Goal: Book appointment/travel/reservation

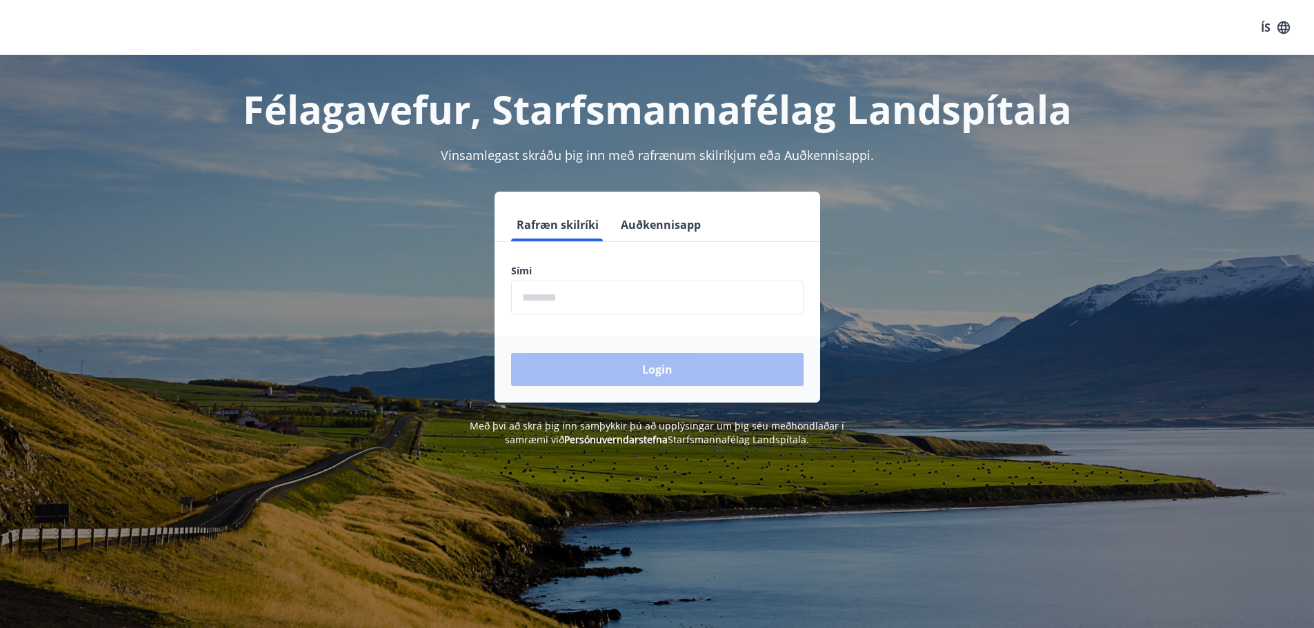
click at [580, 305] on input "phone" at bounding box center [657, 298] width 292 height 34
type input "********"
click at [602, 375] on button "Login" at bounding box center [657, 369] width 292 height 33
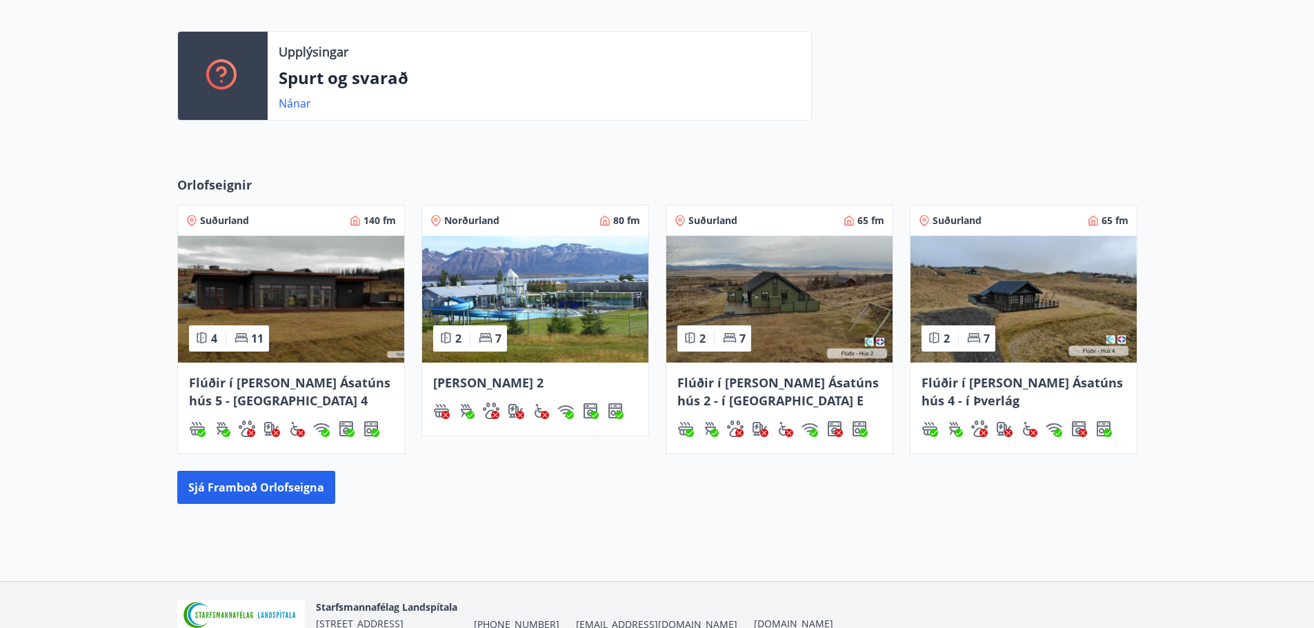
scroll to position [426, 0]
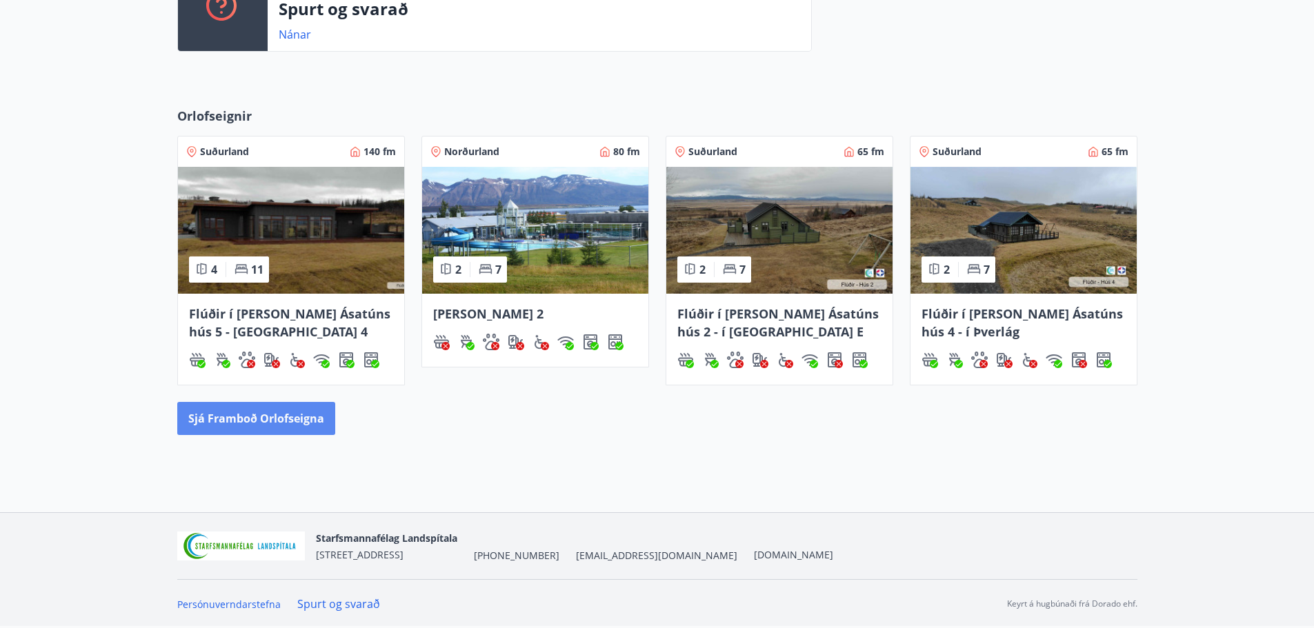
click at [235, 418] on button "Sjá framboð orlofseigna" at bounding box center [256, 418] width 158 height 33
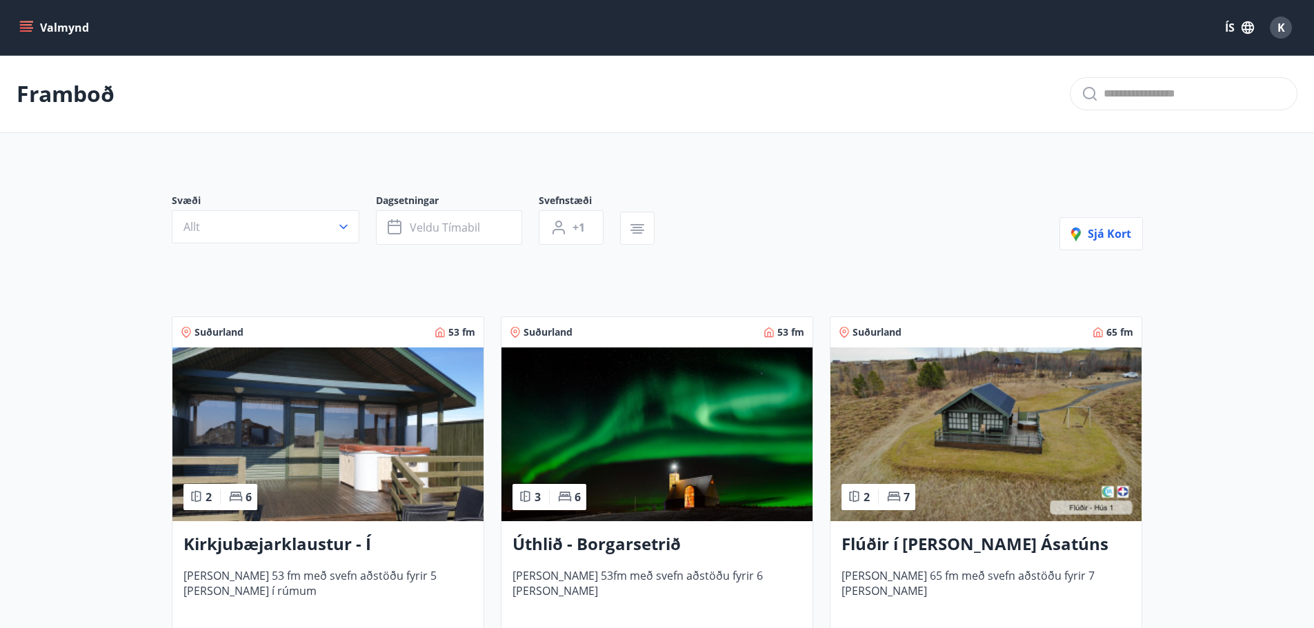
click at [27, 28] on icon "menu" at bounding box center [27, 27] width 15 height 1
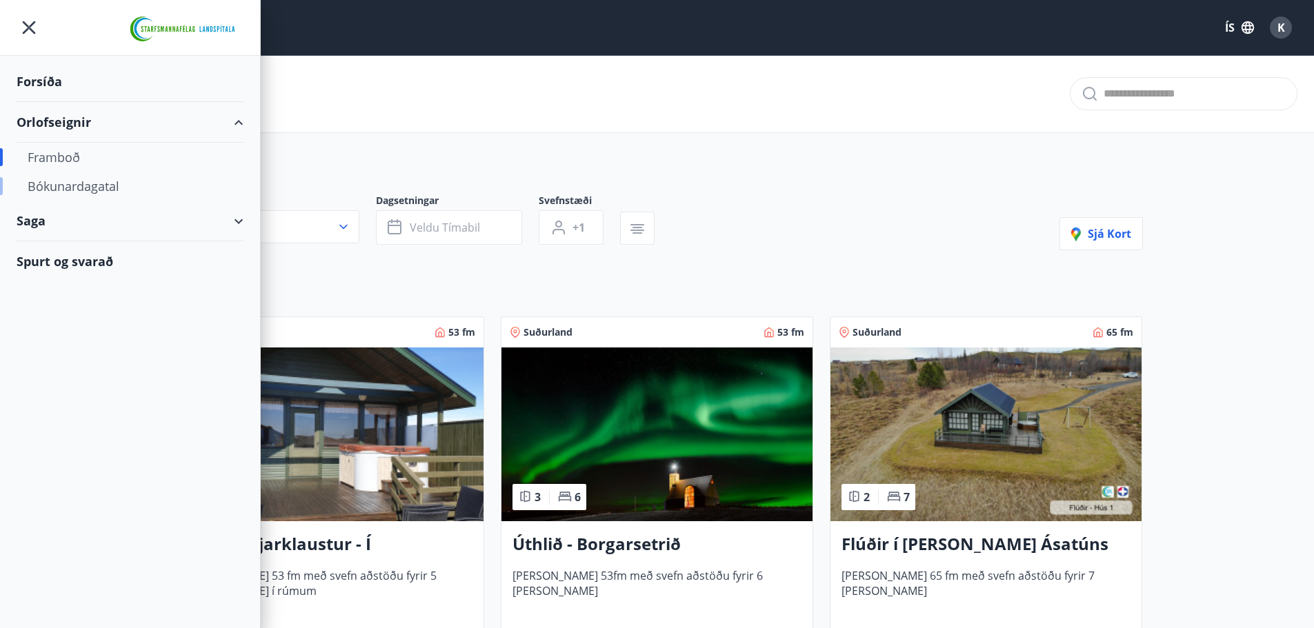
click at [80, 186] on div "Bókunardagatal" at bounding box center [130, 186] width 205 height 29
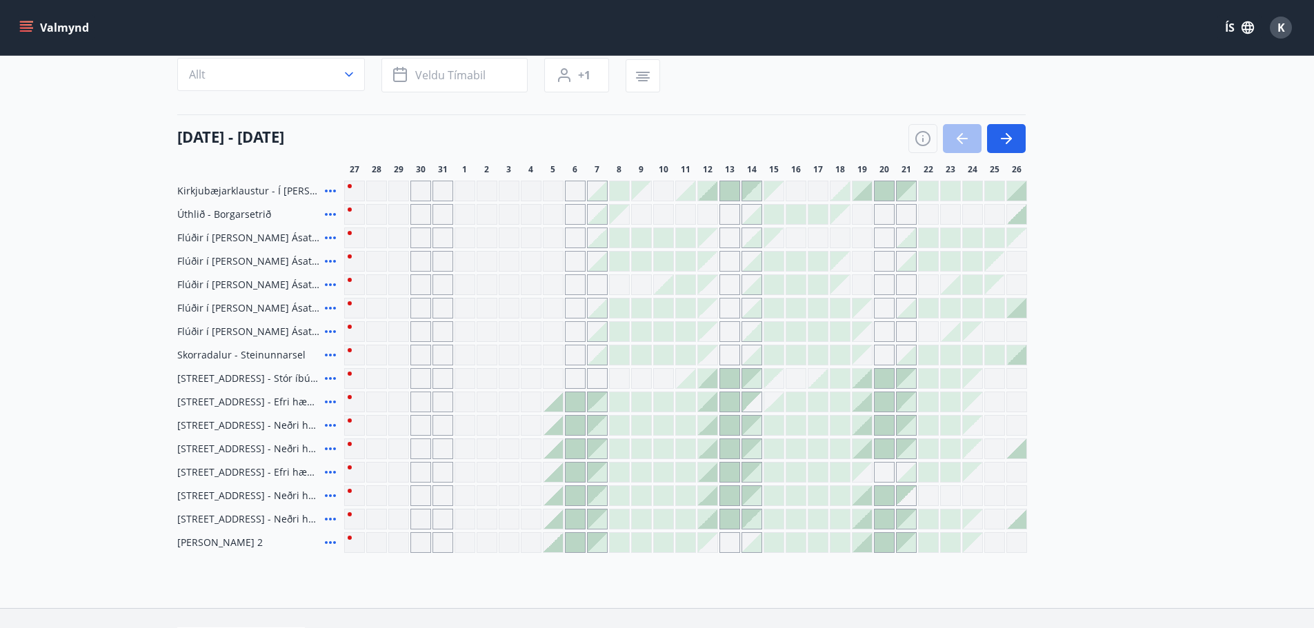
scroll to position [121, 0]
click at [1004, 148] on button "button" at bounding box center [1006, 136] width 39 height 29
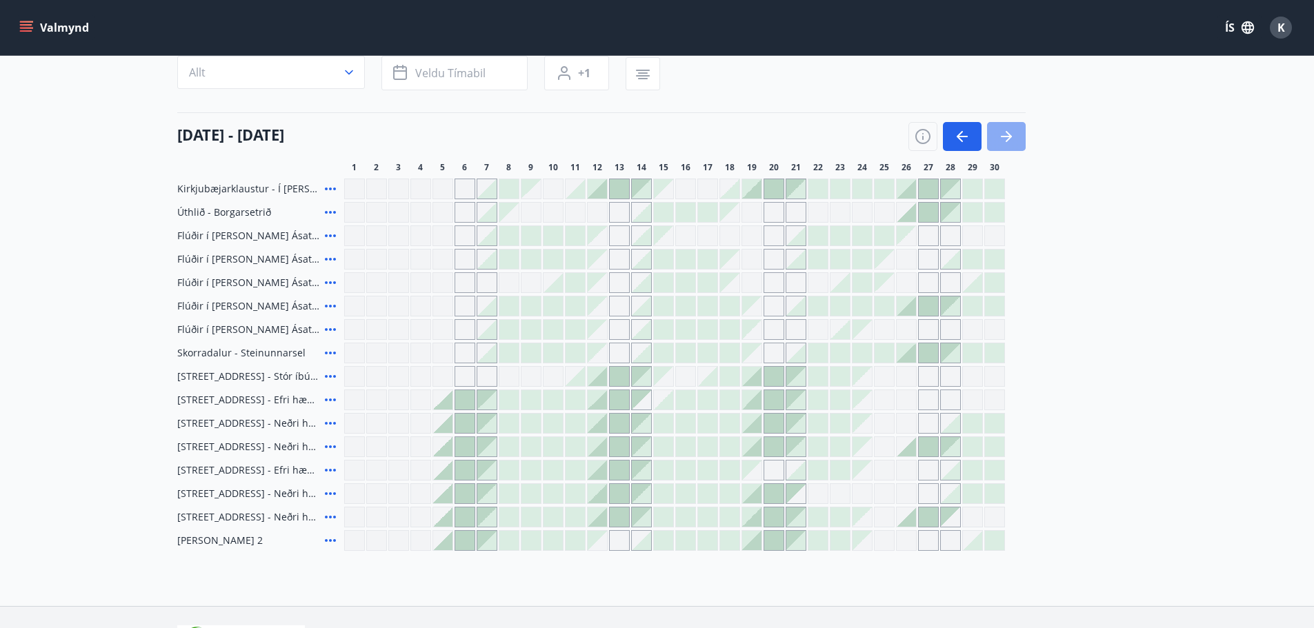
click at [1004, 141] on icon "button" at bounding box center [1006, 136] width 17 height 17
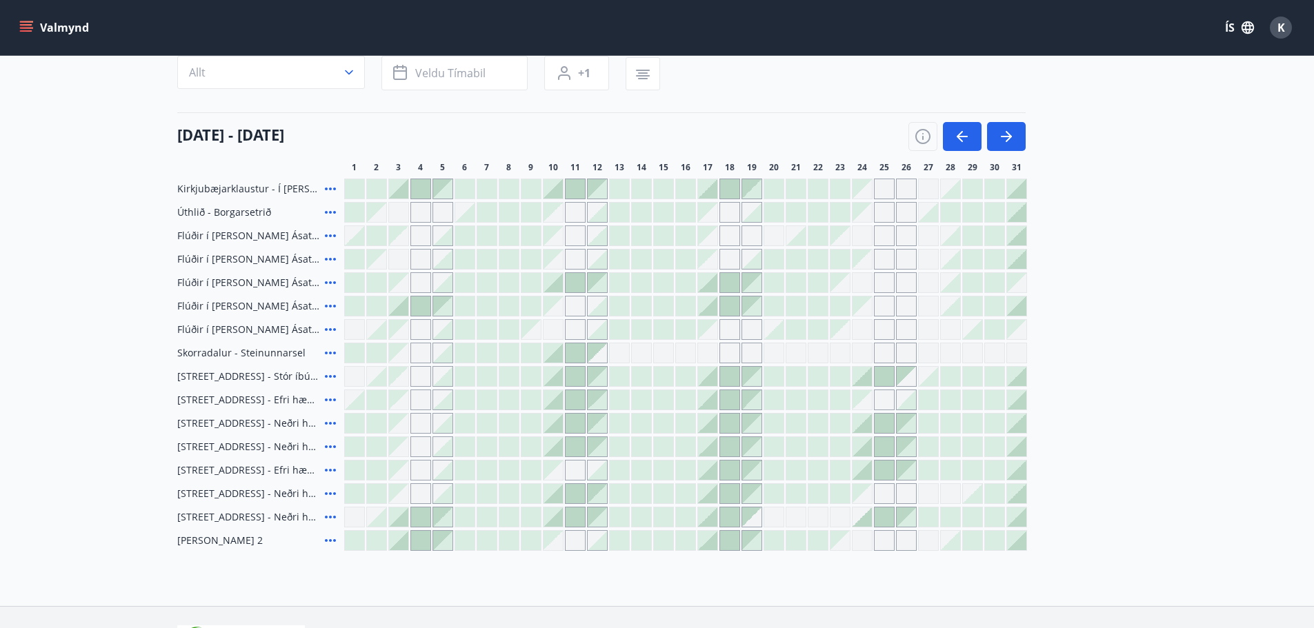
click at [846, 284] on div "Gráir dagar eru ekki bókanlegir" at bounding box center [839, 282] width 19 height 19
click at [845, 286] on div "Gráir dagar eru ekki bókanlegir" at bounding box center [839, 282] width 19 height 19
click at [861, 281] on div "Gráir dagar eru ekki bókanlegir" at bounding box center [862, 282] width 21 height 21
click at [861, 283] on div "Gráir dagar eru ekki bókanlegir" at bounding box center [862, 282] width 21 height 21
click at [732, 285] on div at bounding box center [729, 282] width 19 height 19
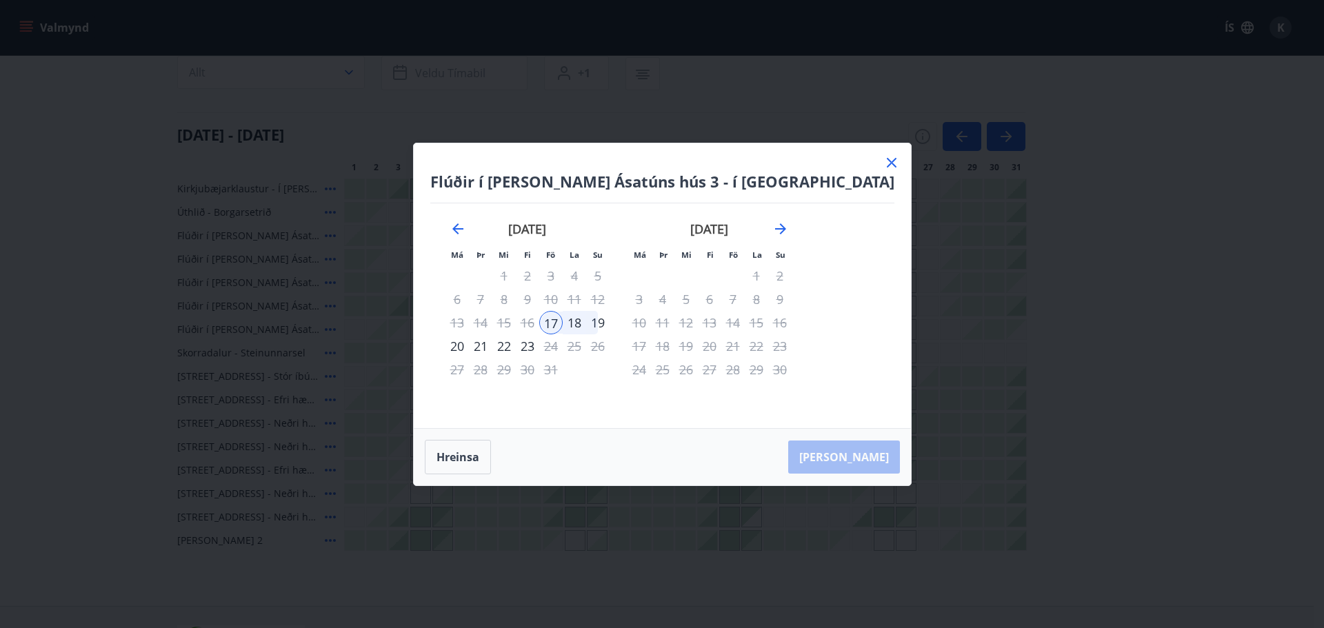
click at [883, 161] on icon at bounding box center [891, 162] width 17 height 17
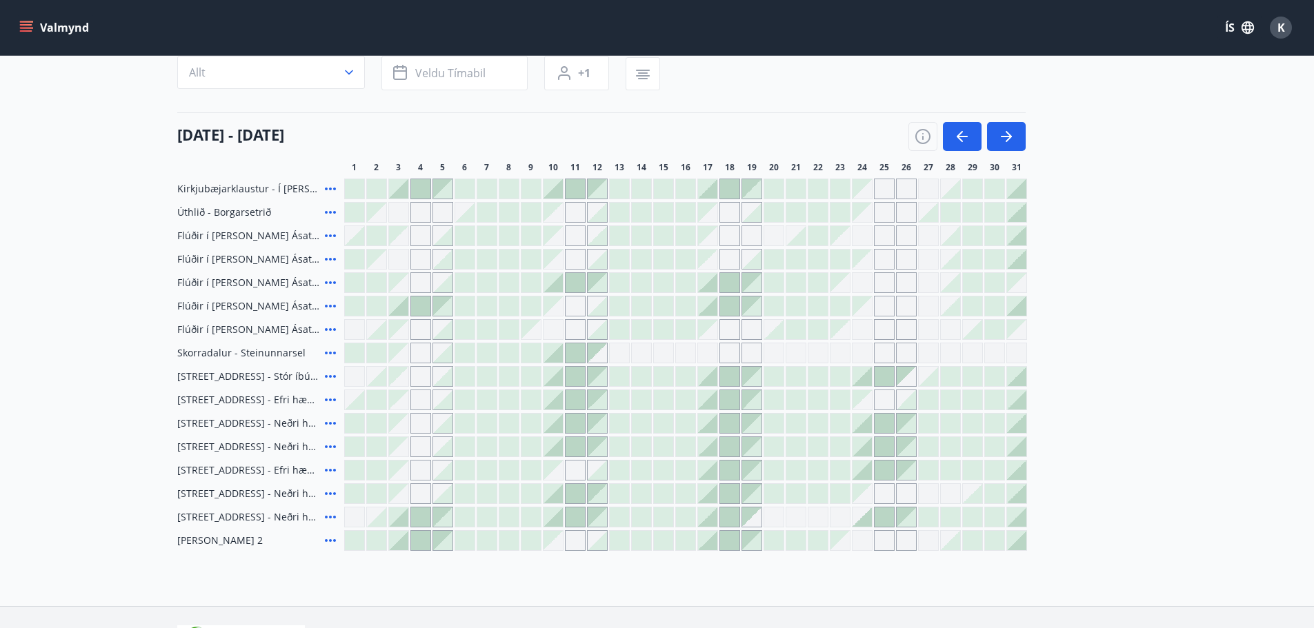
click at [884, 331] on div "Gráir dagar eru ekki bókanlegir" at bounding box center [884, 329] width 21 height 21
click at [1000, 138] on icon "button" at bounding box center [1006, 136] width 17 height 17
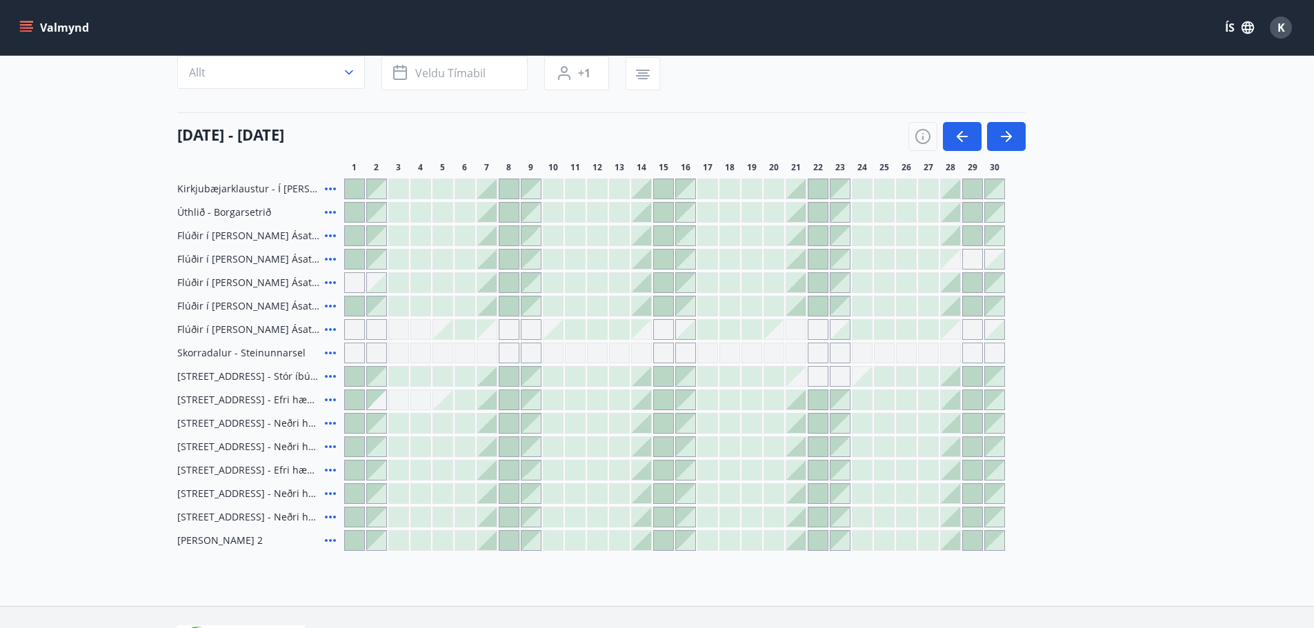
click at [508, 190] on div at bounding box center [508, 188] width 19 height 19
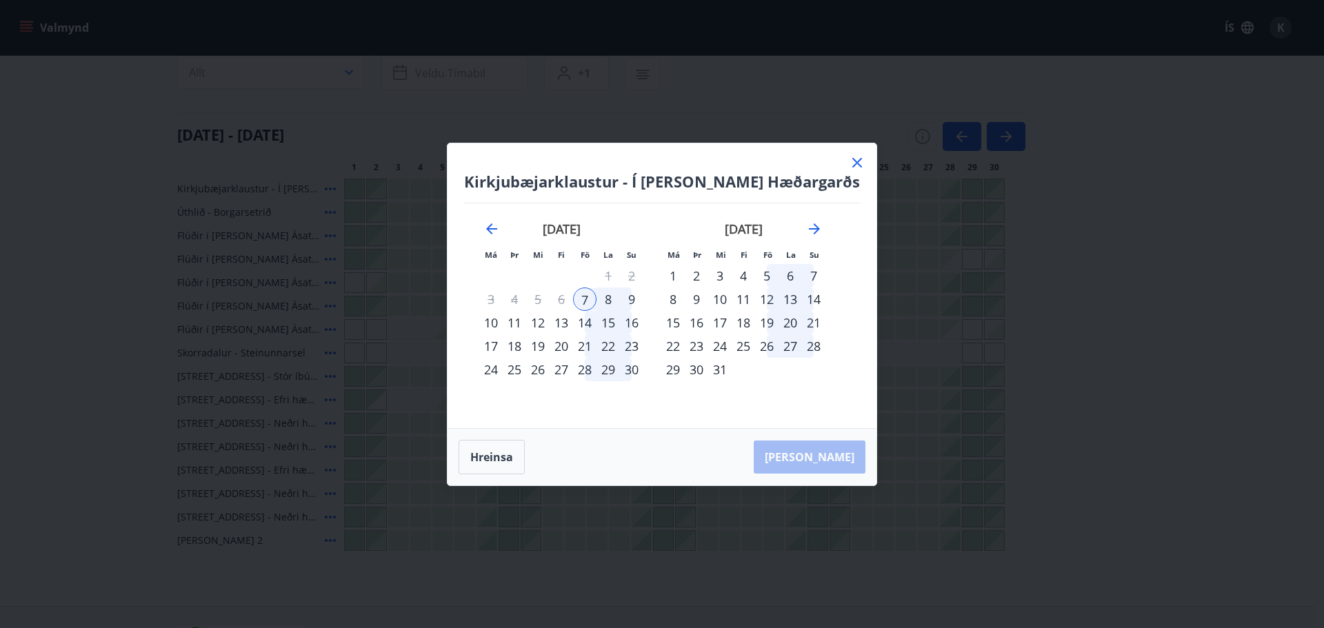
click at [566, 298] on div "6" at bounding box center [561, 299] width 23 height 23
click at [855, 157] on icon at bounding box center [857, 162] width 17 height 17
click at [852, 166] on div "24" at bounding box center [862, 167] width 21 height 11
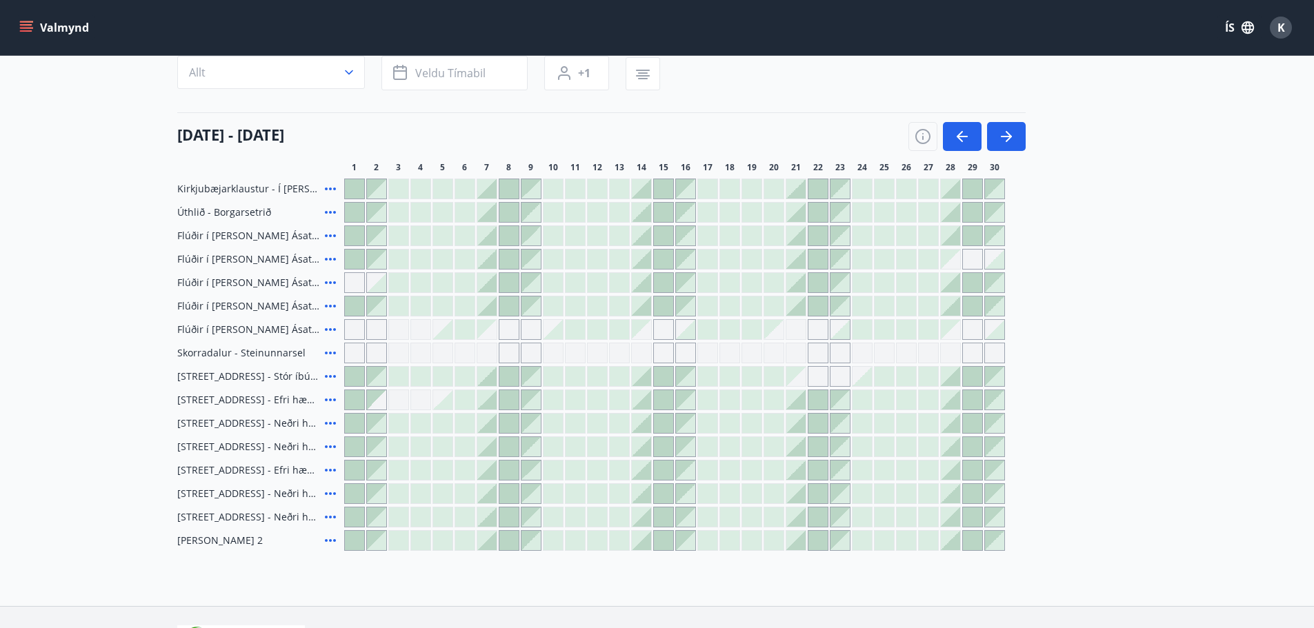
click at [464, 264] on div at bounding box center [464, 259] width 19 height 19
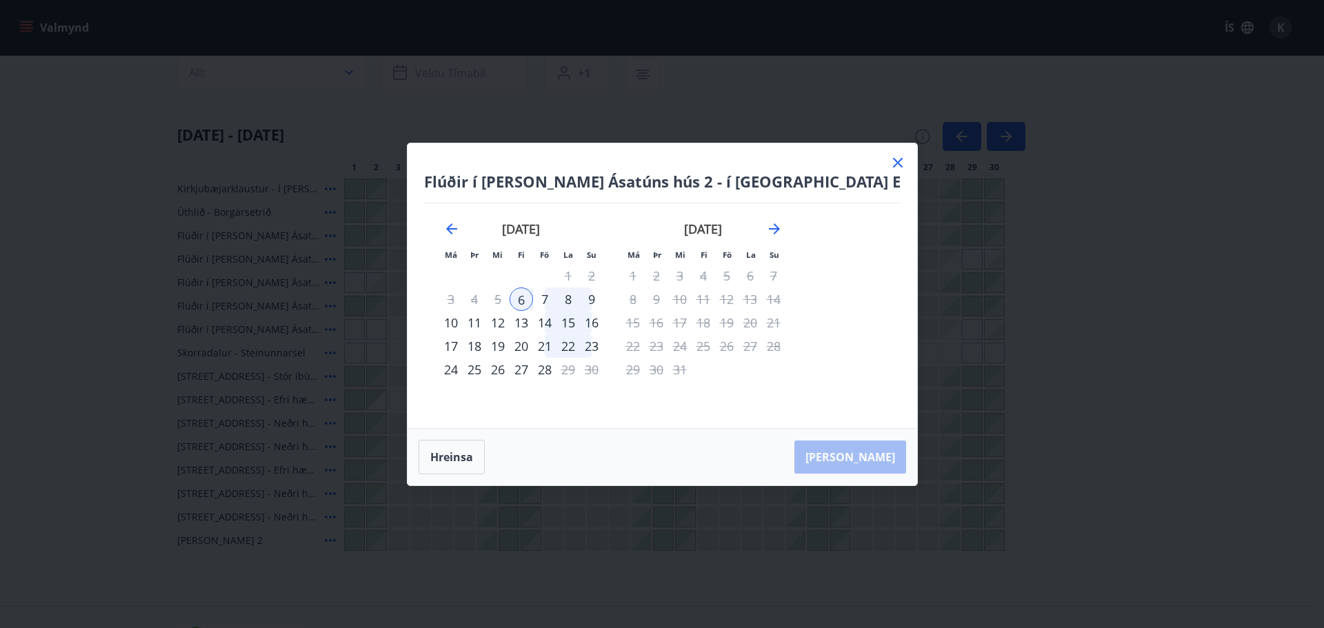
click at [890, 159] on icon at bounding box center [898, 162] width 17 height 17
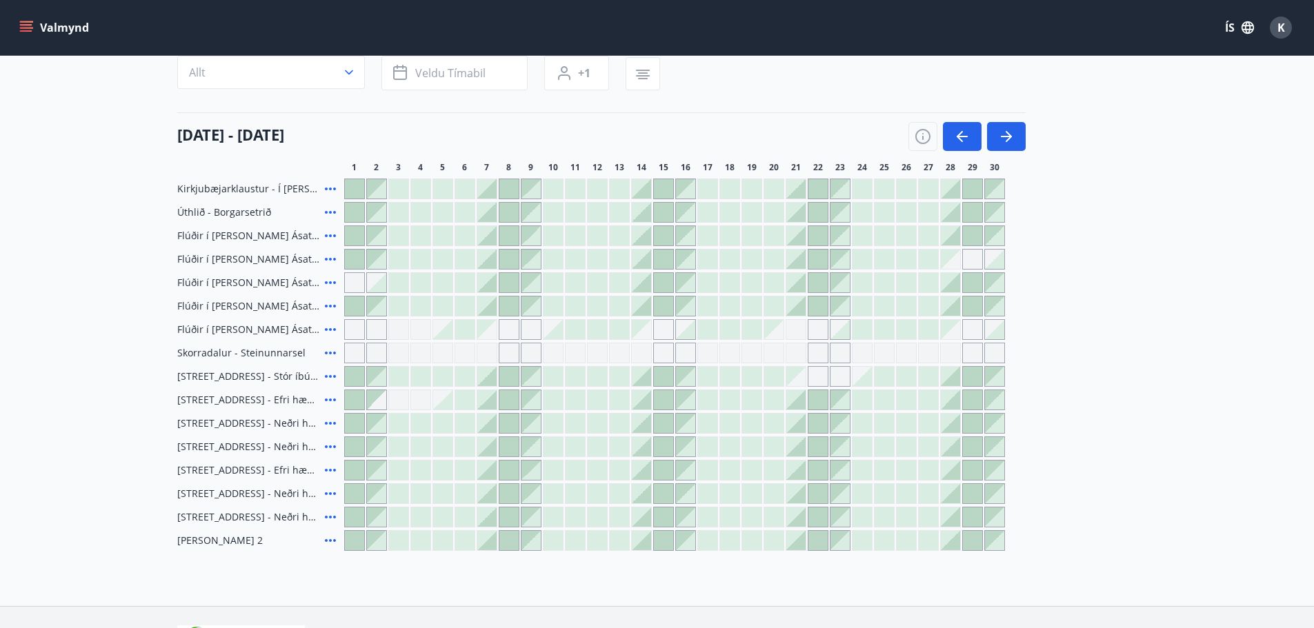
click at [490, 263] on div at bounding box center [486, 259] width 19 height 19
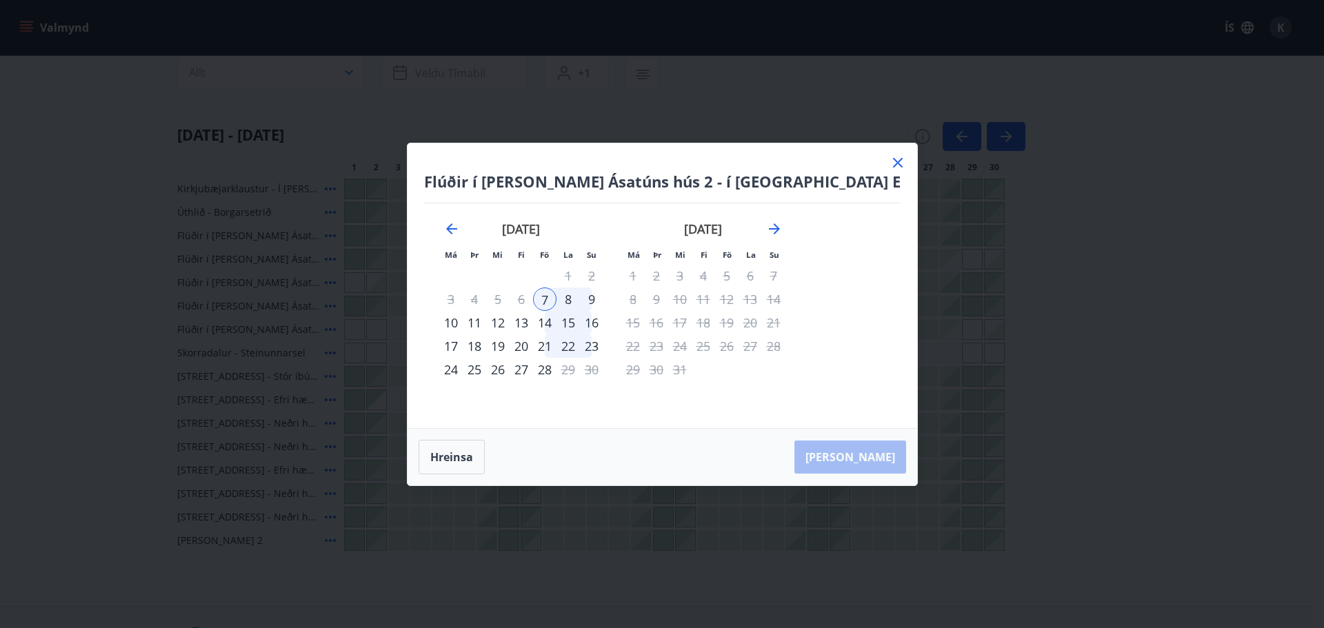
click at [890, 160] on icon at bounding box center [898, 162] width 17 height 17
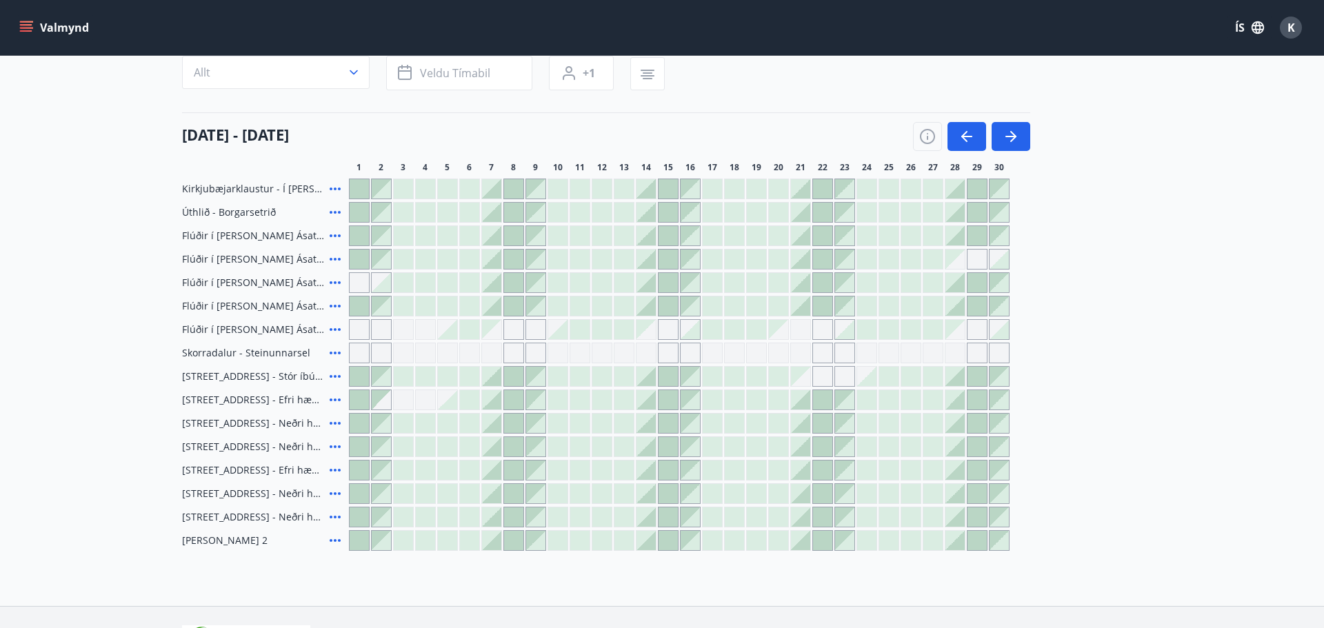
click at [845, 164] on div "23" at bounding box center [845, 167] width 21 height 11
click at [449, 258] on div at bounding box center [442, 259] width 19 height 19
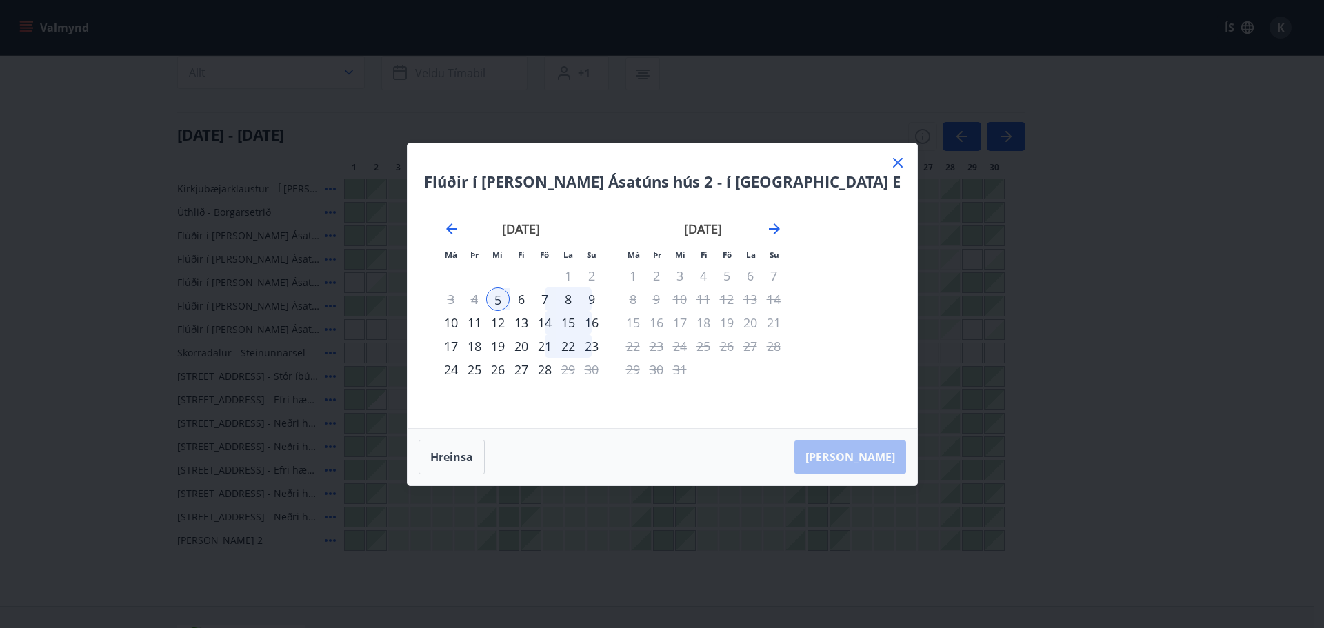
click at [890, 163] on icon at bounding box center [898, 162] width 17 height 17
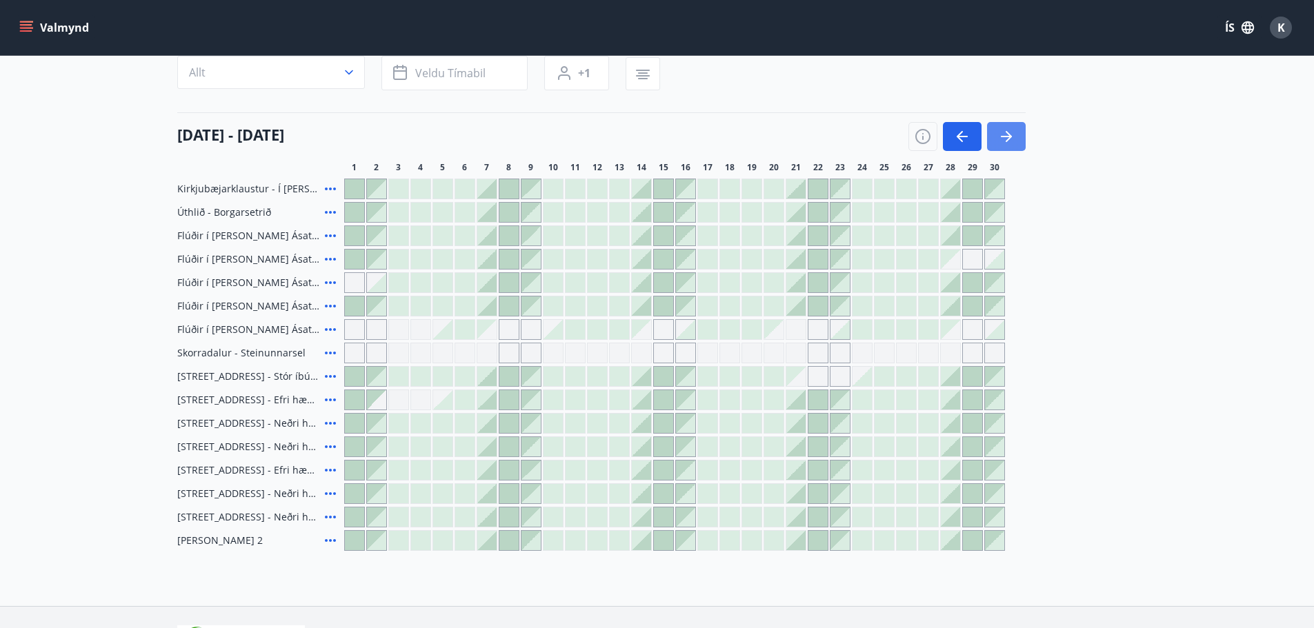
click at [1010, 141] on icon "button" at bounding box center [1006, 136] width 17 height 17
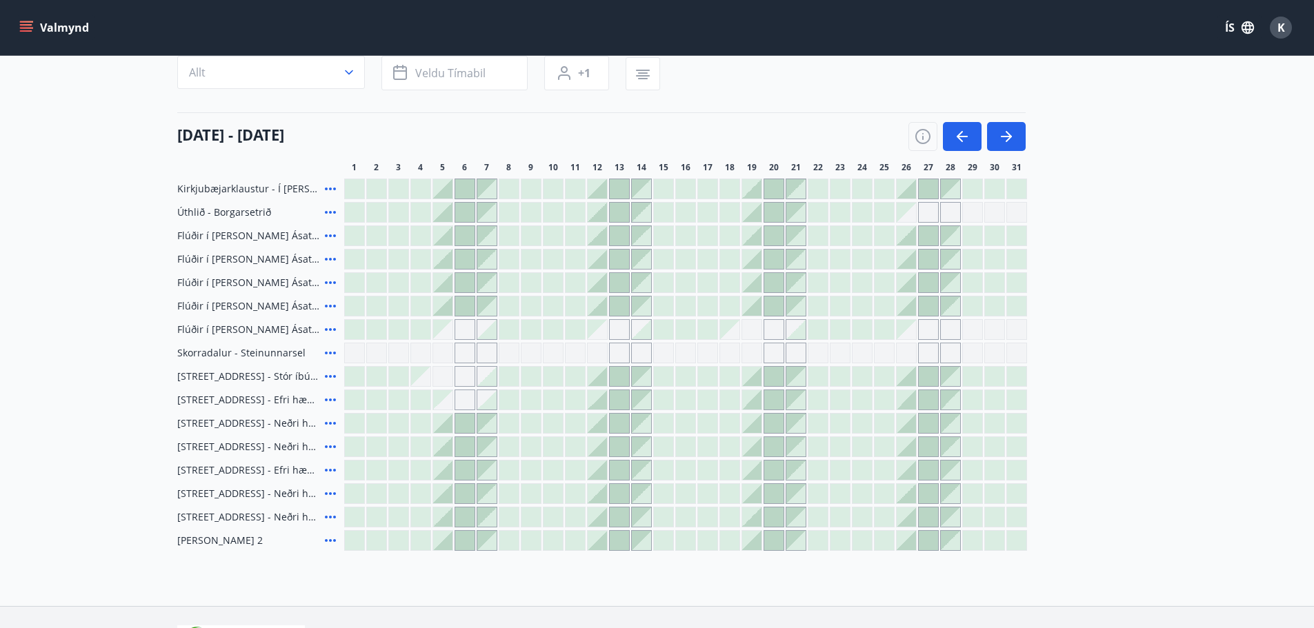
click at [559, 261] on div at bounding box center [552, 259] width 19 height 19
click at [557, 261] on div at bounding box center [552, 259] width 19 height 19
click at [963, 139] on icon "button" at bounding box center [962, 136] width 17 height 17
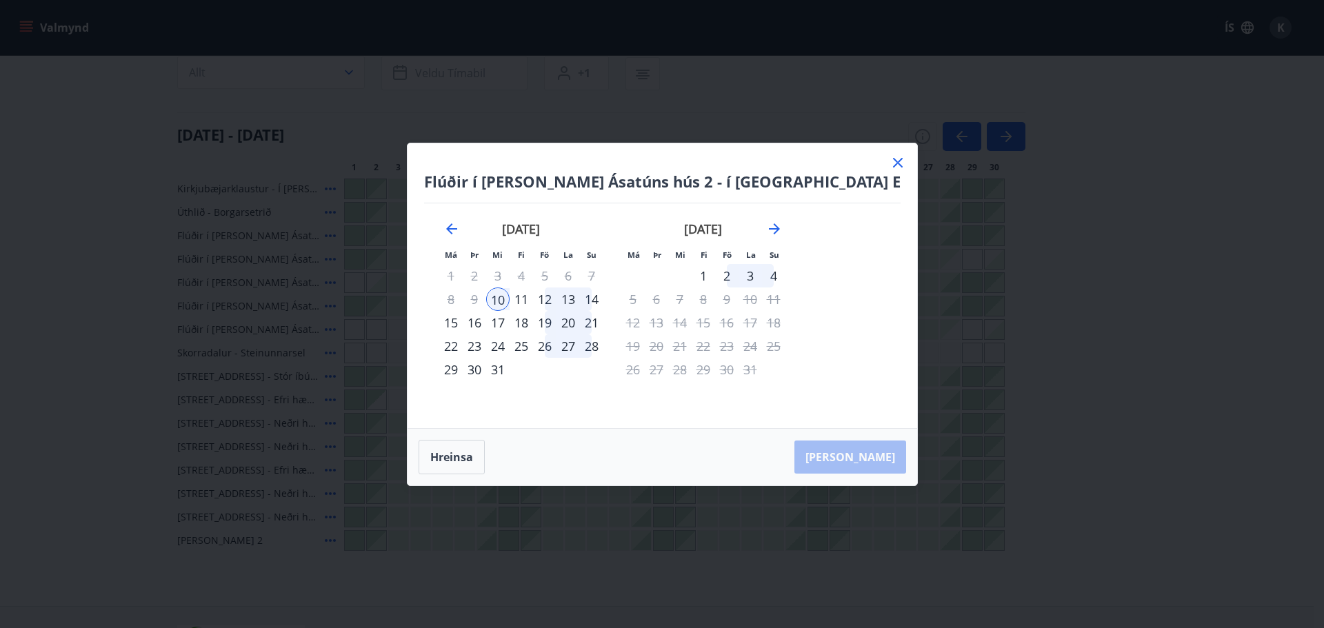
click at [890, 166] on icon at bounding box center [898, 162] width 17 height 17
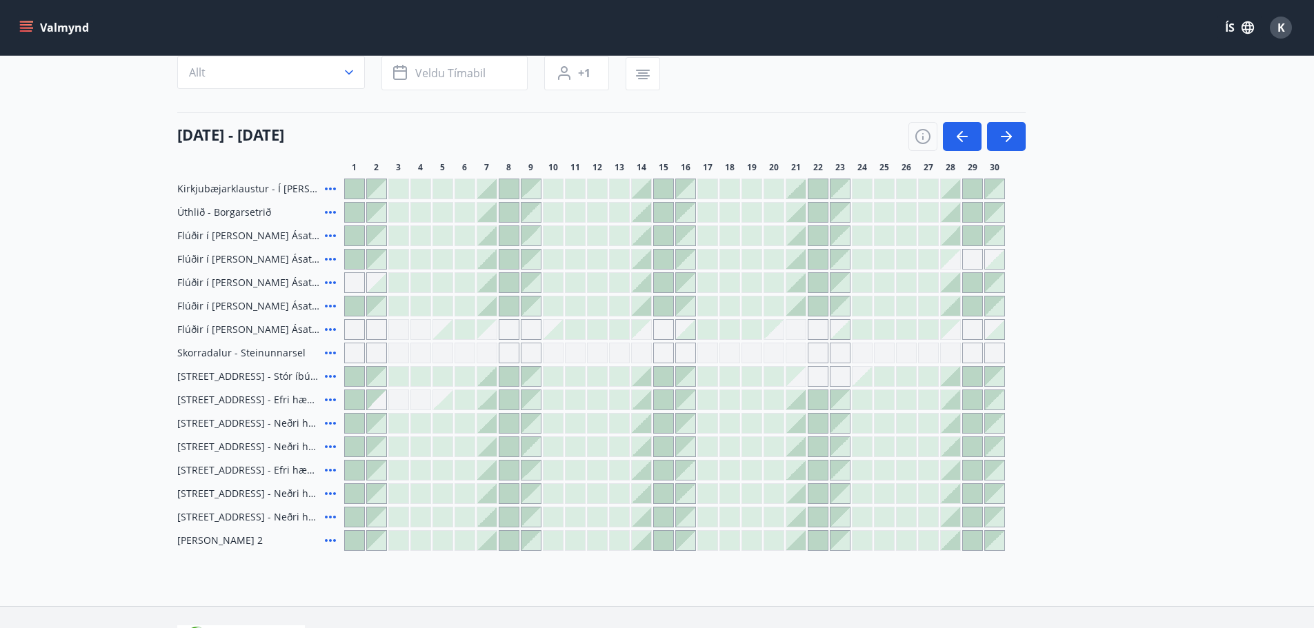
click at [639, 286] on div at bounding box center [641, 282] width 19 height 19
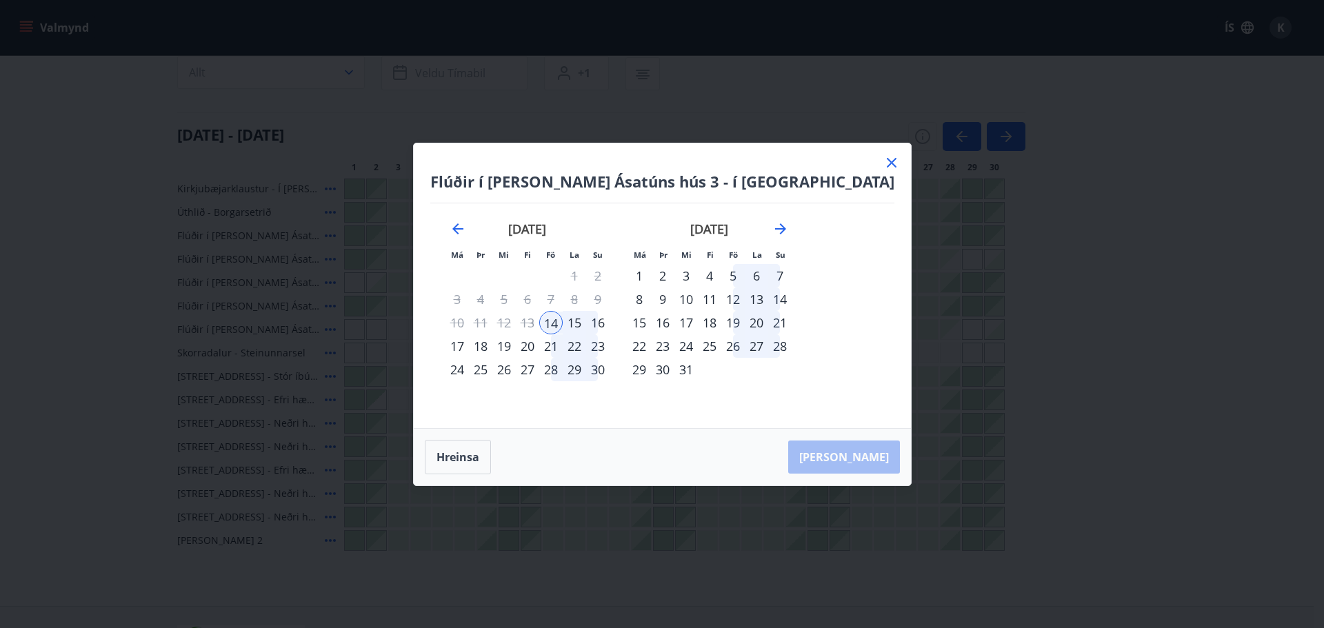
click at [539, 324] on div "13" at bounding box center [527, 322] width 23 height 23
click at [539, 351] on div "20" at bounding box center [527, 346] width 23 height 23
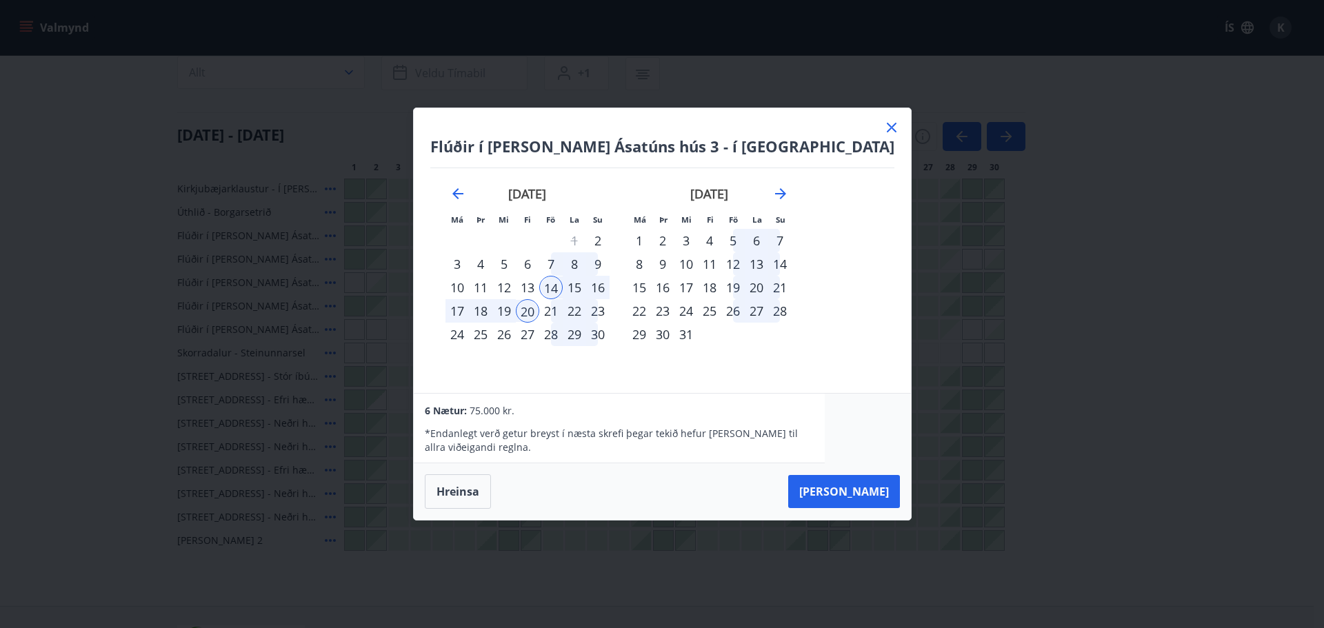
click at [883, 130] on icon at bounding box center [891, 127] width 17 height 17
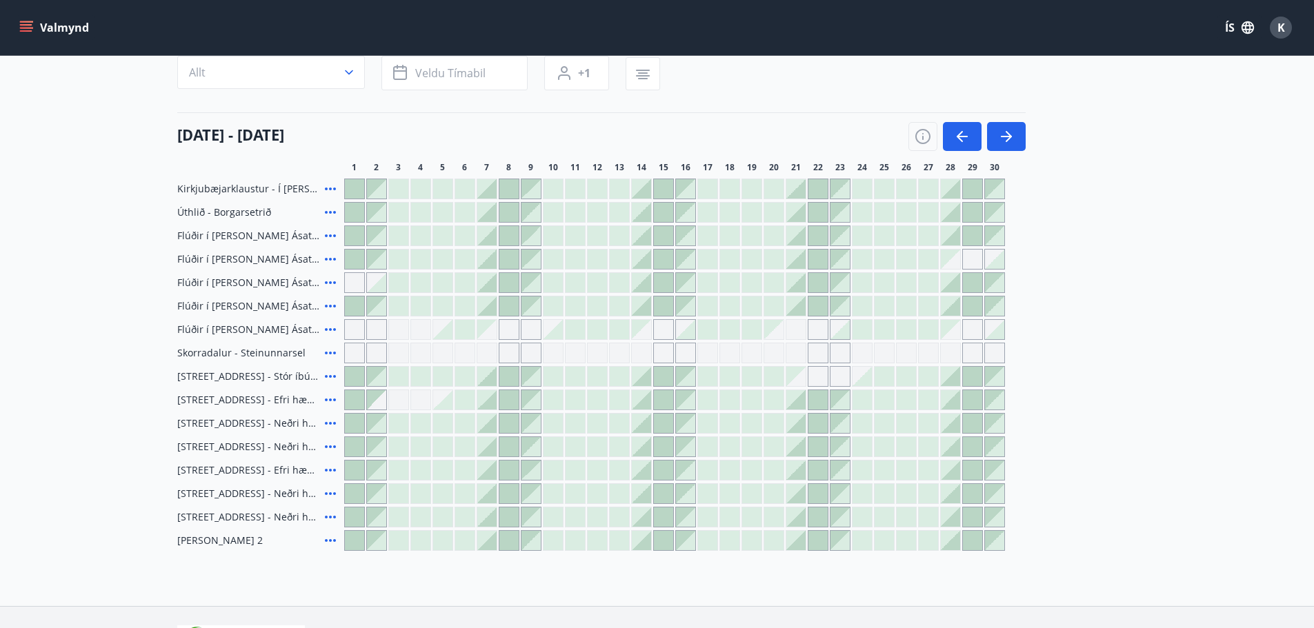
click at [486, 262] on div at bounding box center [486, 259] width 19 height 19
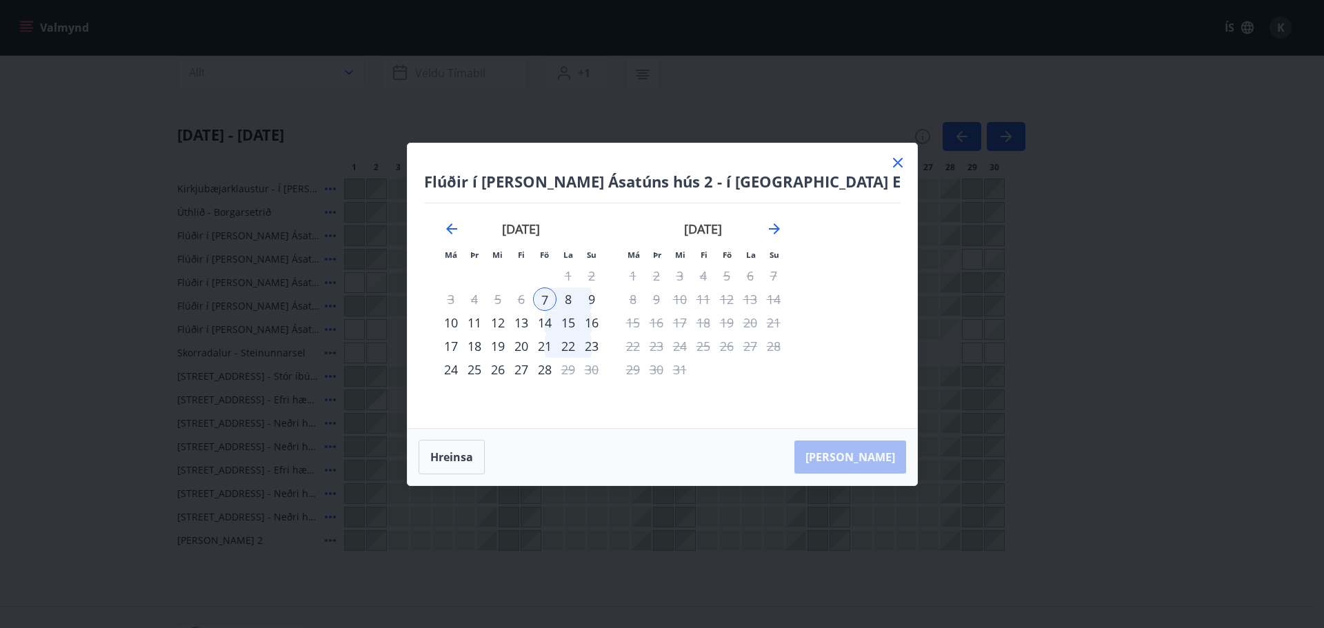
click at [533, 303] on div "6" at bounding box center [521, 299] width 23 height 23
click at [533, 321] on div "13" at bounding box center [521, 322] width 23 height 23
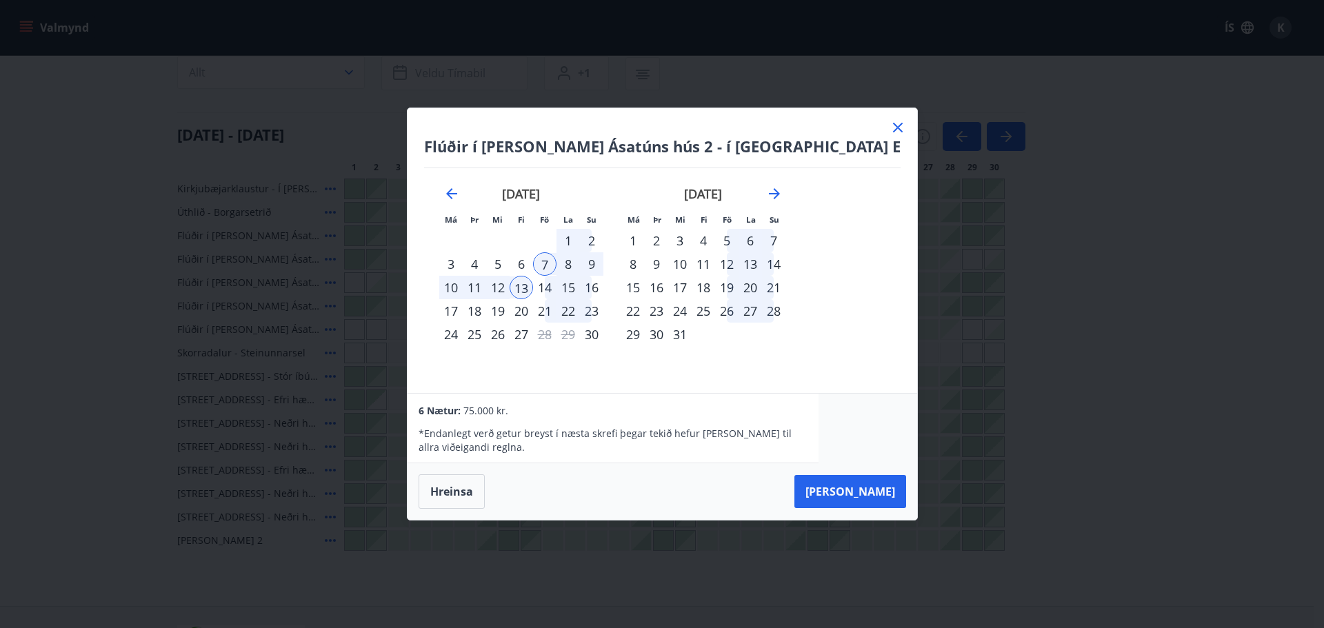
click at [603, 288] on div "16" at bounding box center [591, 287] width 23 height 23
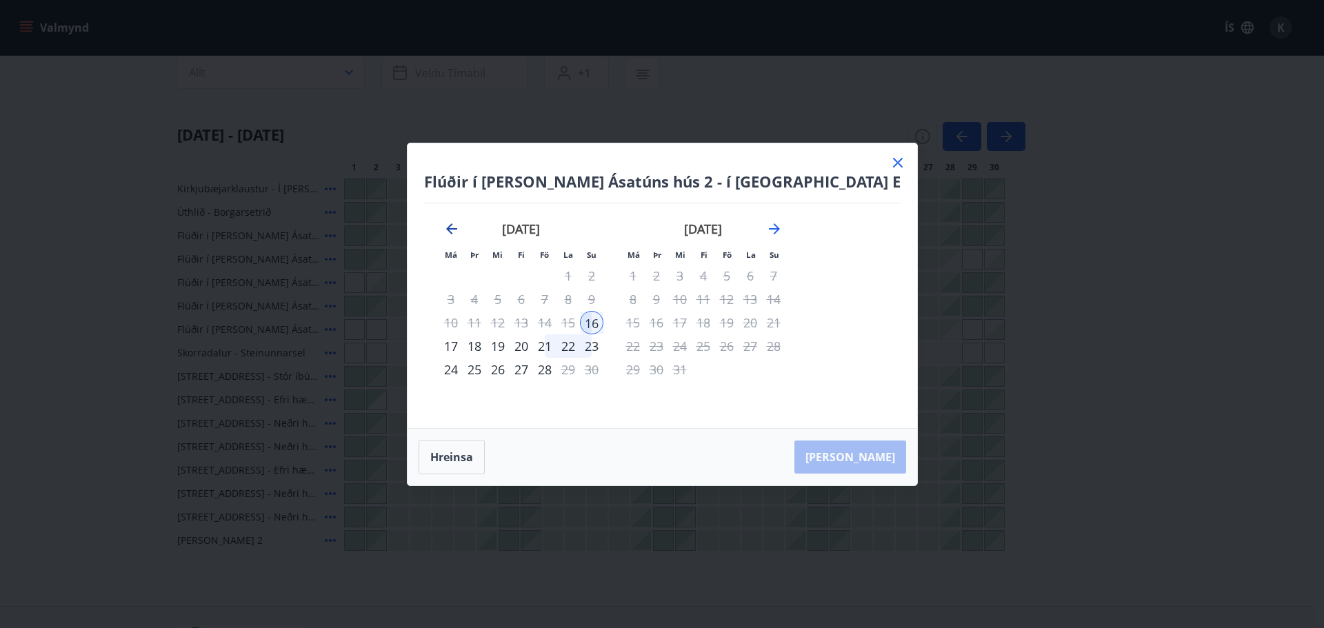
click at [457, 229] on icon "Move backward to switch to the previous month." at bounding box center [451, 228] width 11 height 11
click at [780, 228] on icon "Move forward to switch to the next month." at bounding box center [774, 228] width 11 height 11
drag, startPoint x: 853, startPoint y: 161, endPoint x: 823, endPoint y: 200, distance: 49.1
click at [890, 162] on icon at bounding box center [898, 162] width 17 height 17
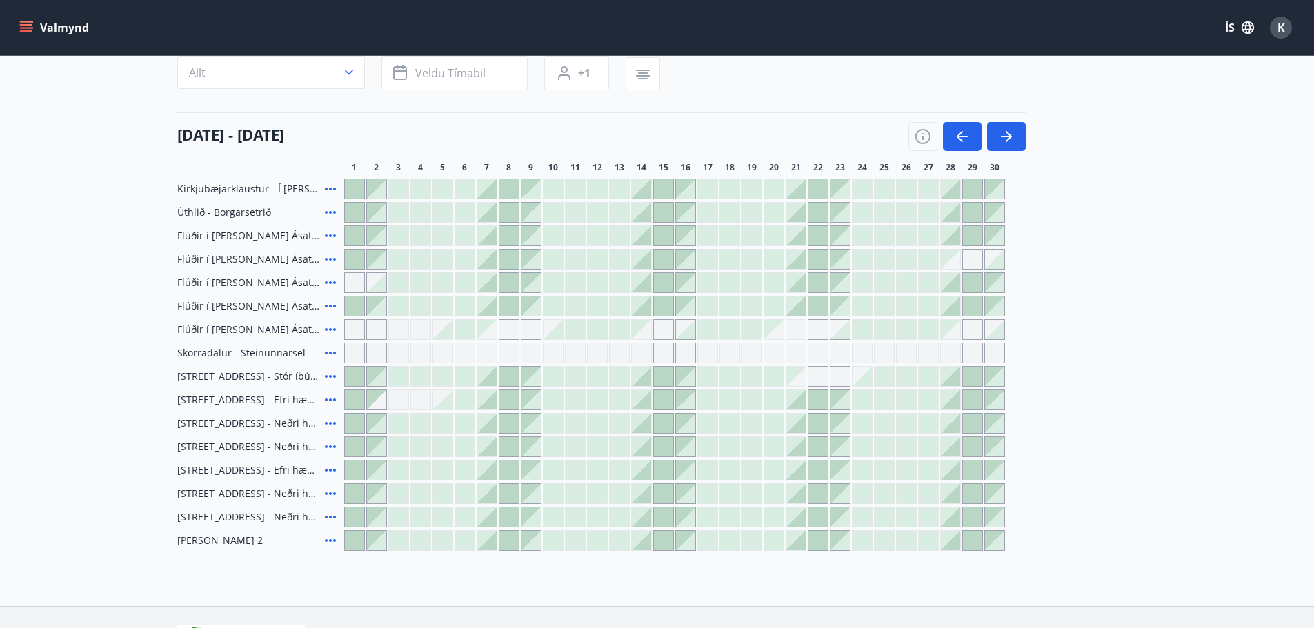
click at [666, 326] on div "Gráir dagar eru ekki bókanlegir" at bounding box center [663, 329] width 21 height 21
click at [666, 237] on div at bounding box center [663, 235] width 19 height 19
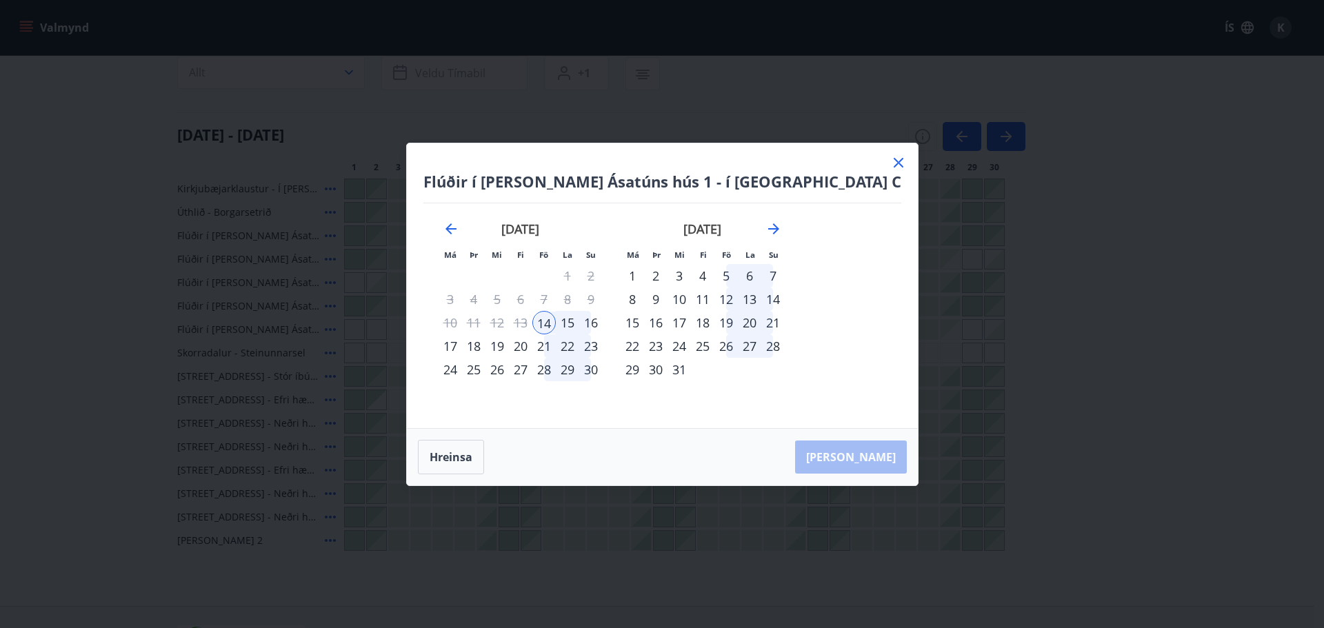
click at [894, 165] on icon at bounding box center [899, 163] width 10 height 10
